Goal: Entertainment & Leisure: Consume media (video, audio)

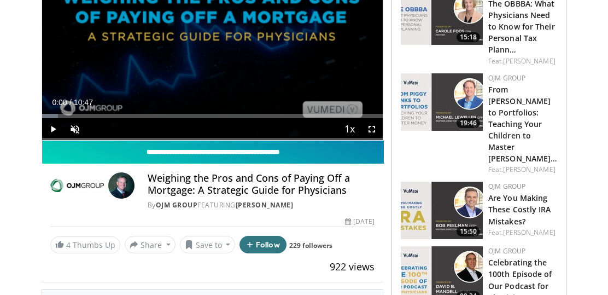
scroll to position [138, 0]
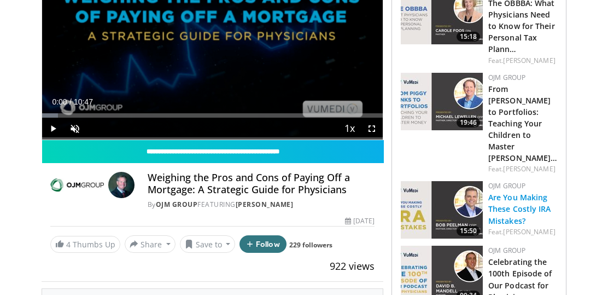
click at [499, 192] on link "Are You Making These Costly IRA Mistakes?" at bounding box center [519, 208] width 63 height 33
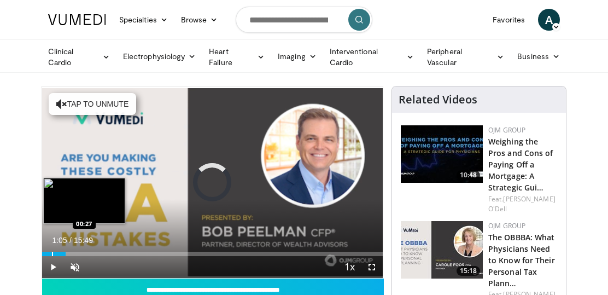
drag, startPoint x: 66, startPoint y: 254, endPoint x: 53, endPoint y: 251, distance: 13.4
click at [53, 252] on div "Progress Bar" at bounding box center [52, 254] width 1 height 4
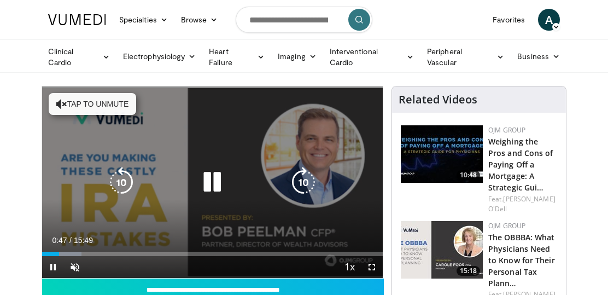
click at [94, 98] on button "Tap to unmute" at bounding box center [93, 104] width 88 height 22
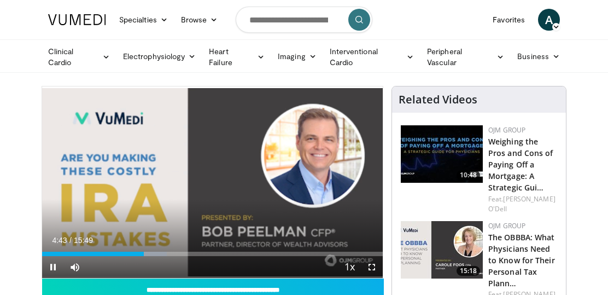
click at [54, 261] on span "Video Player" at bounding box center [53, 267] width 22 height 22
click at [53, 266] on span "Video Player" at bounding box center [53, 267] width 22 height 22
click at [188, 252] on div "Progress Bar" at bounding box center [188, 254] width 1 height 4
click at [187, 257] on div "Current Time 6:47 / Duration 15:49 Pause Skip Backward Skip Forward Mute Loaded…" at bounding box center [212, 267] width 341 height 22
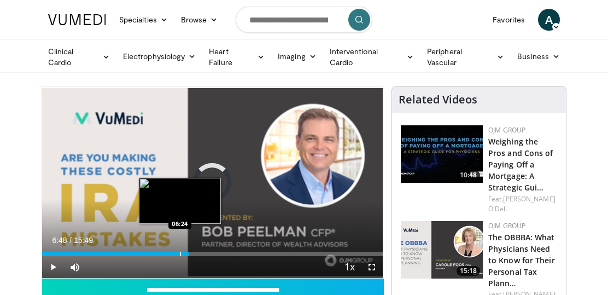
drag, startPoint x: 189, startPoint y: 251, endPoint x: 180, endPoint y: 251, distance: 8.2
click at [180, 252] on div "Loaded : 0.00% 06:24 06:24" at bounding box center [212, 254] width 341 height 4
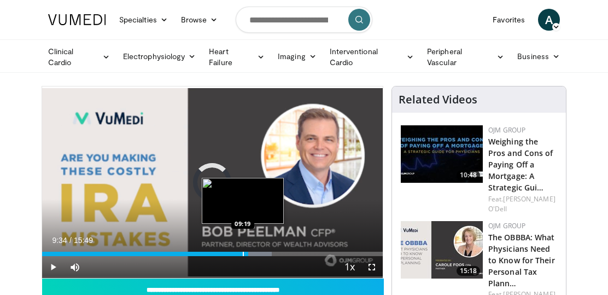
drag, startPoint x: 248, startPoint y: 254, endPoint x: 243, endPoint y: 252, distance: 5.7
click at [243, 252] on div "Progress Bar" at bounding box center [243, 254] width 1 height 4
drag, startPoint x: 246, startPoint y: 252, endPoint x: 239, endPoint y: 252, distance: 6.6
click at [239, 252] on div "Progress Bar" at bounding box center [238, 254] width 1 height 4
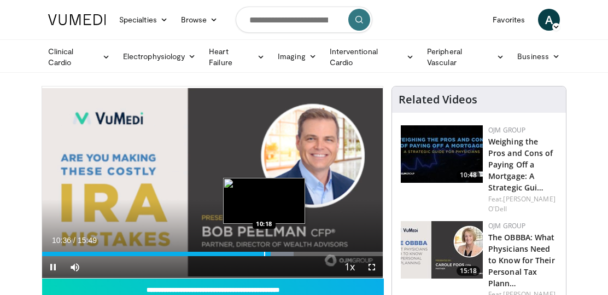
drag, startPoint x: 271, startPoint y: 254, endPoint x: 265, endPoint y: 254, distance: 6.0
click at [265, 254] on video-js "**********" at bounding box center [212, 181] width 341 height 191
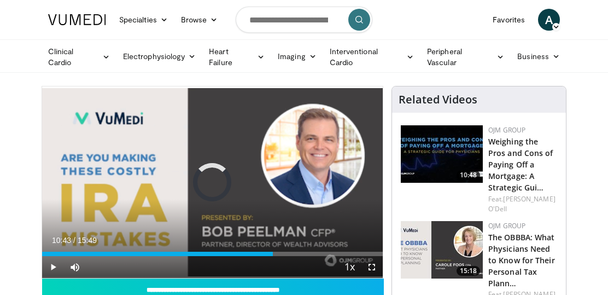
drag, startPoint x: 273, startPoint y: 252, endPoint x: 257, endPoint y: 251, distance: 15.9
click at [257, 252] on div "Progress Bar" at bounding box center [257, 254] width 1 height 4
drag, startPoint x: 297, startPoint y: 253, endPoint x: 288, endPoint y: 253, distance: 9.3
click at [288, 253] on div "Progress Bar" at bounding box center [288, 254] width 1 height 4
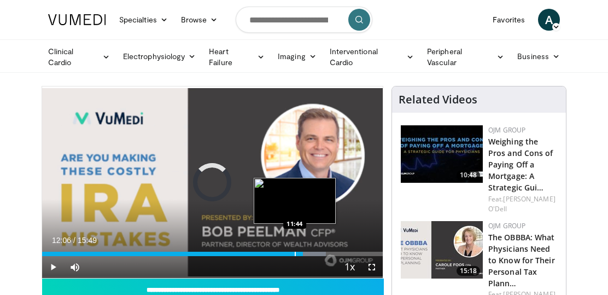
drag, startPoint x: 303, startPoint y: 254, endPoint x: 295, endPoint y: 253, distance: 7.7
click at [295, 253] on div "Progress Bar" at bounding box center [295, 254] width 1 height 4
